Goal: Task Accomplishment & Management: Complete application form

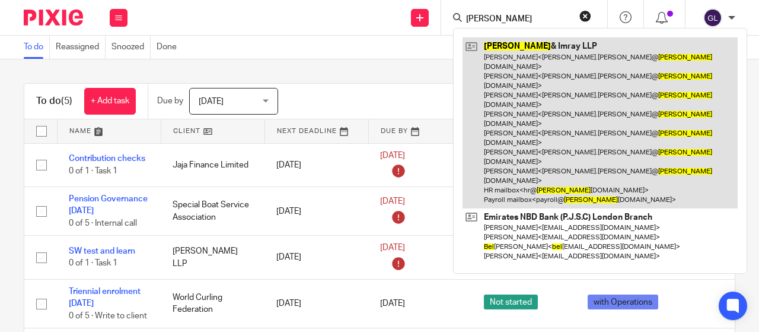
type input "[PERSON_NAME]"
click at [496, 44] on link at bounding box center [600, 122] width 275 height 170
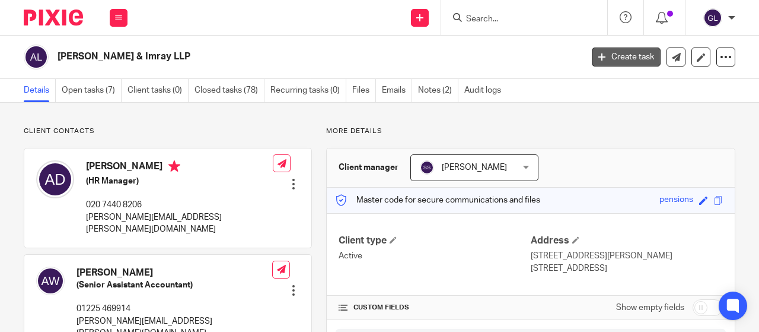
click at [602, 59] on link "Create task" at bounding box center [626, 56] width 69 height 19
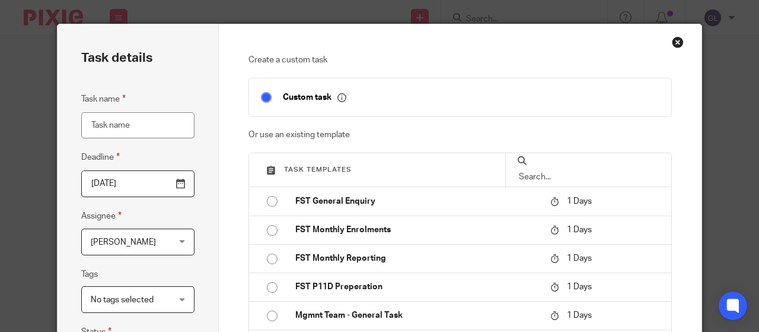
drag, startPoint x: 135, startPoint y: 122, endPoint x: 78, endPoint y: 125, distance: 57.6
click at [81, 125] on input "Task name" at bounding box center [137, 125] width 113 height 27
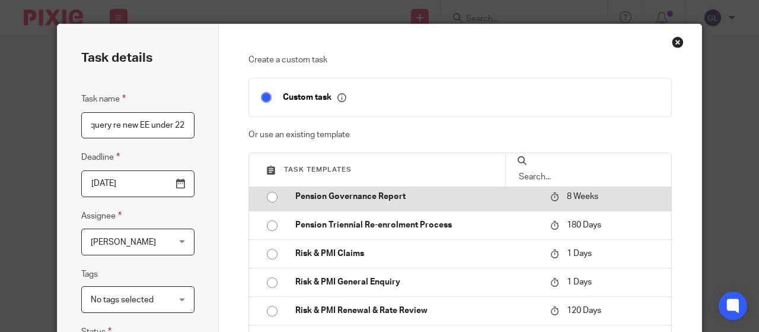
scroll to position [230, 0]
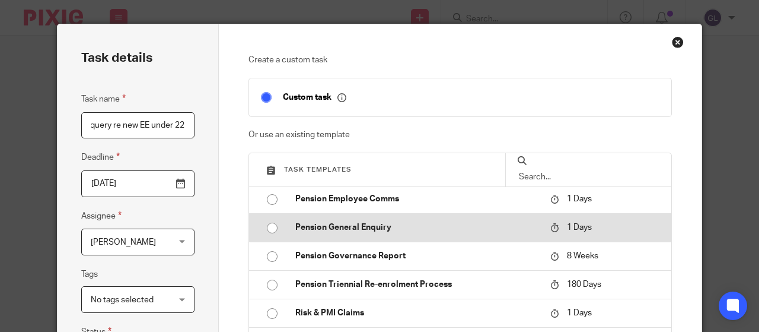
type input "query re new EE under 22"
click at [310, 225] on p "Pension General Enquiry" at bounding box center [417, 227] width 244 height 12
type input "2025-08-20"
checkbox input "false"
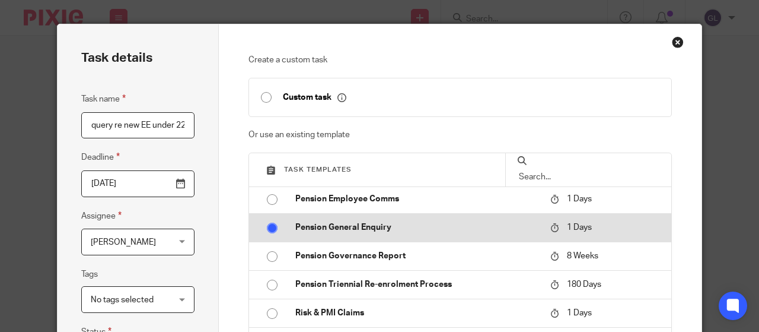
radio input "true"
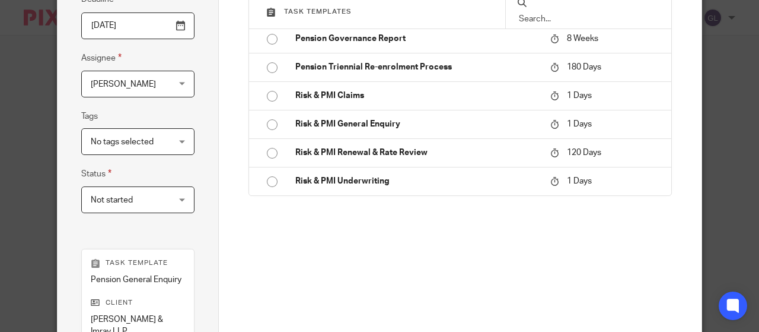
scroll to position [297, 0]
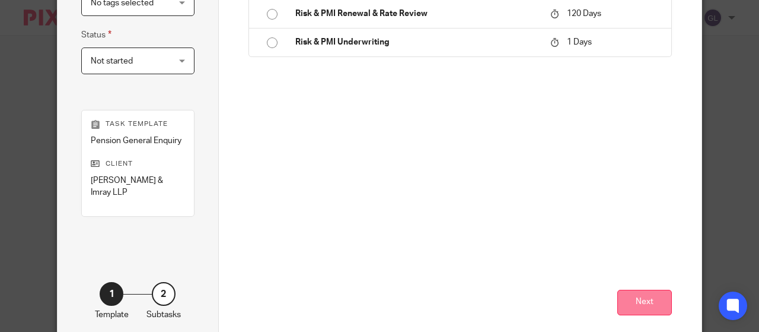
click at [645, 289] on button "Next" at bounding box center [644, 302] width 55 height 26
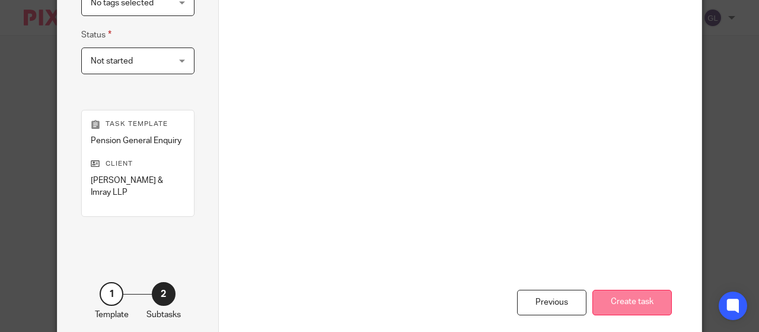
click at [613, 289] on button "Create task" at bounding box center [631, 302] width 79 height 26
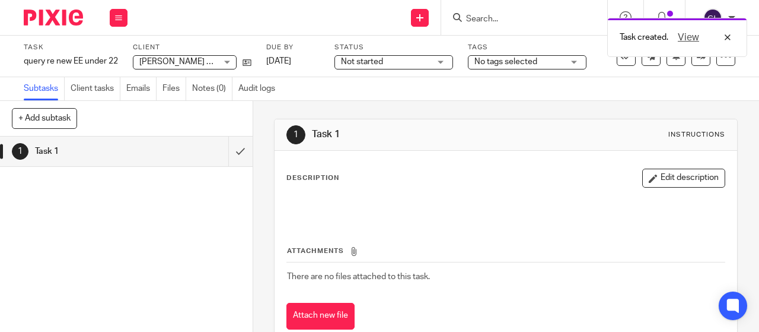
click at [388, 61] on span "Not started" at bounding box center [385, 62] width 89 height 12
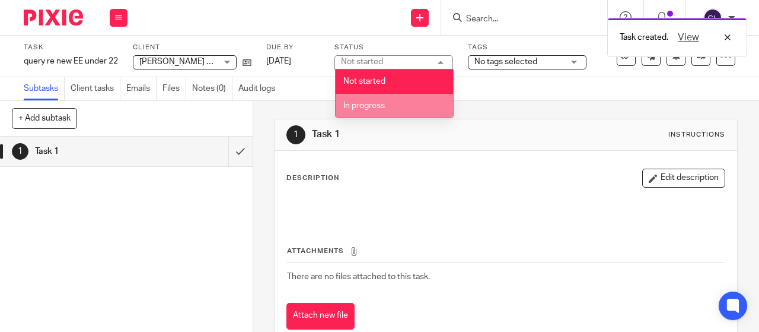
click at [362, 106] on span "In progress" at bounding box center [364, 105] width 42 height 8
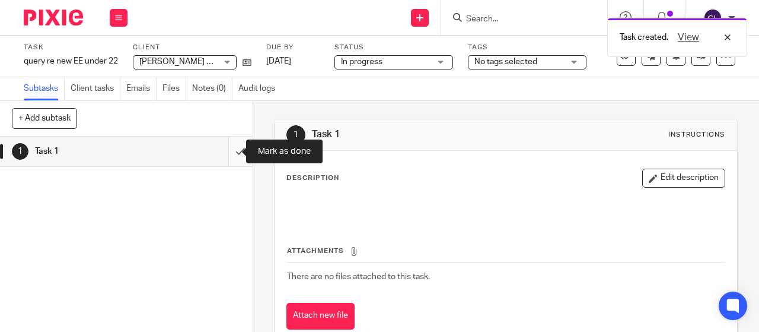
click at [225, 151] on input "submit" at bounding box center [126, 151] width 253 height 30
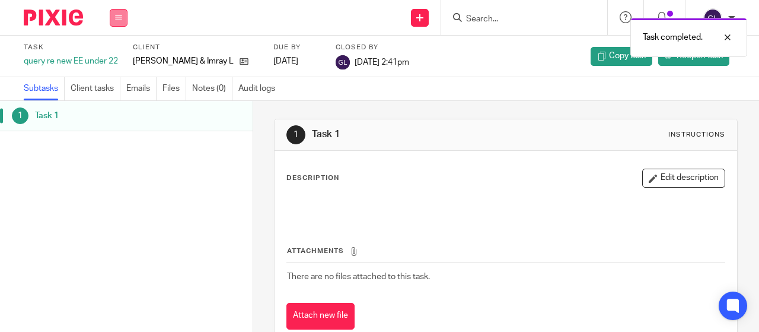
click at [117, 12] on button at bounding box center [119, 18] width 18 height 18
click at [117, 56] on link "Work" at bounding box center [113, 55] width 21 height 8
